Goal: Navigation & Orientation: Go to known website

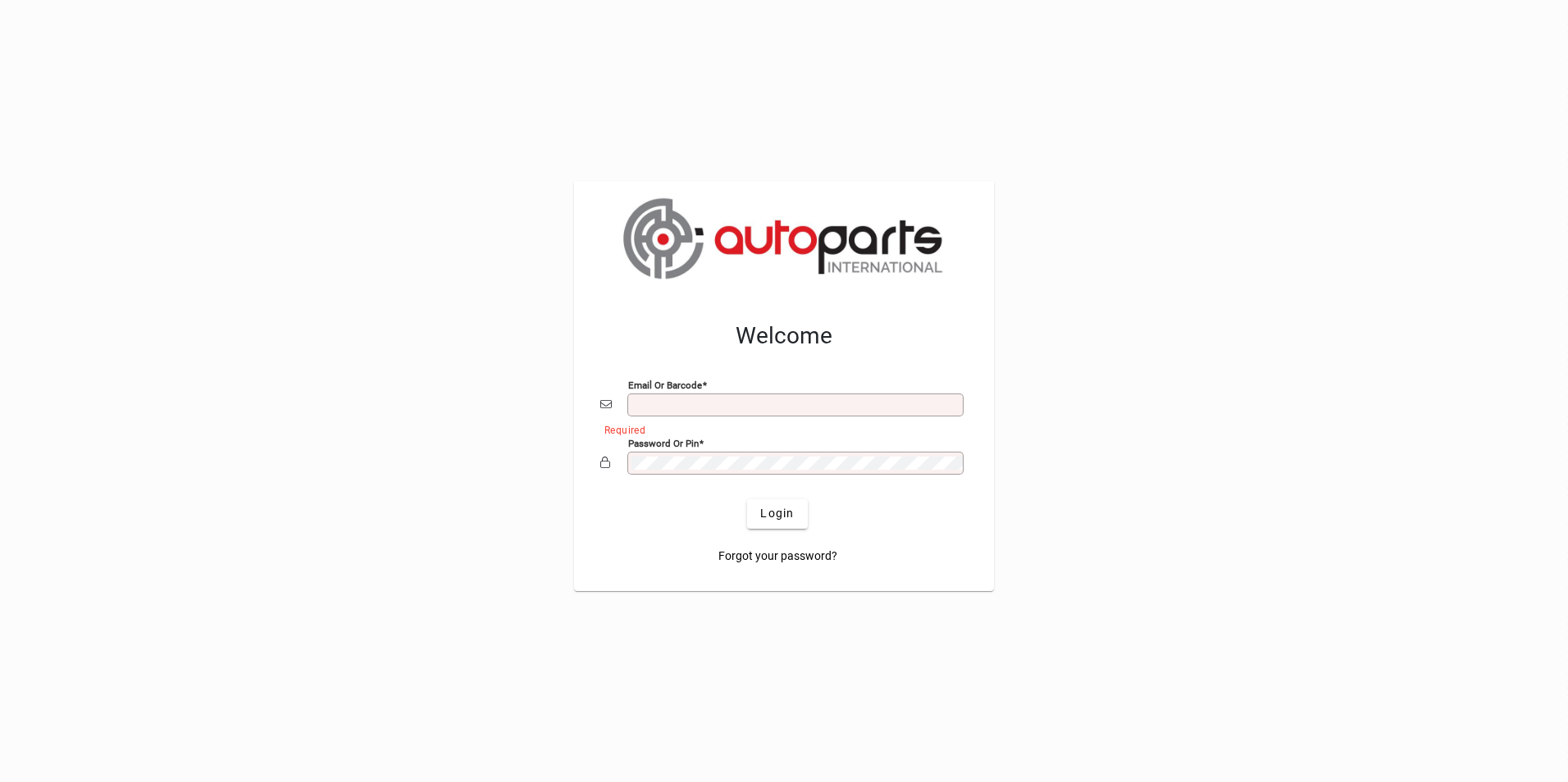
type input "**********"
click at [759, 514] on span "submit" at bounding box center [777, 514] width 60 height 40
